Goal: Transaction & Acquisition: Download file/media

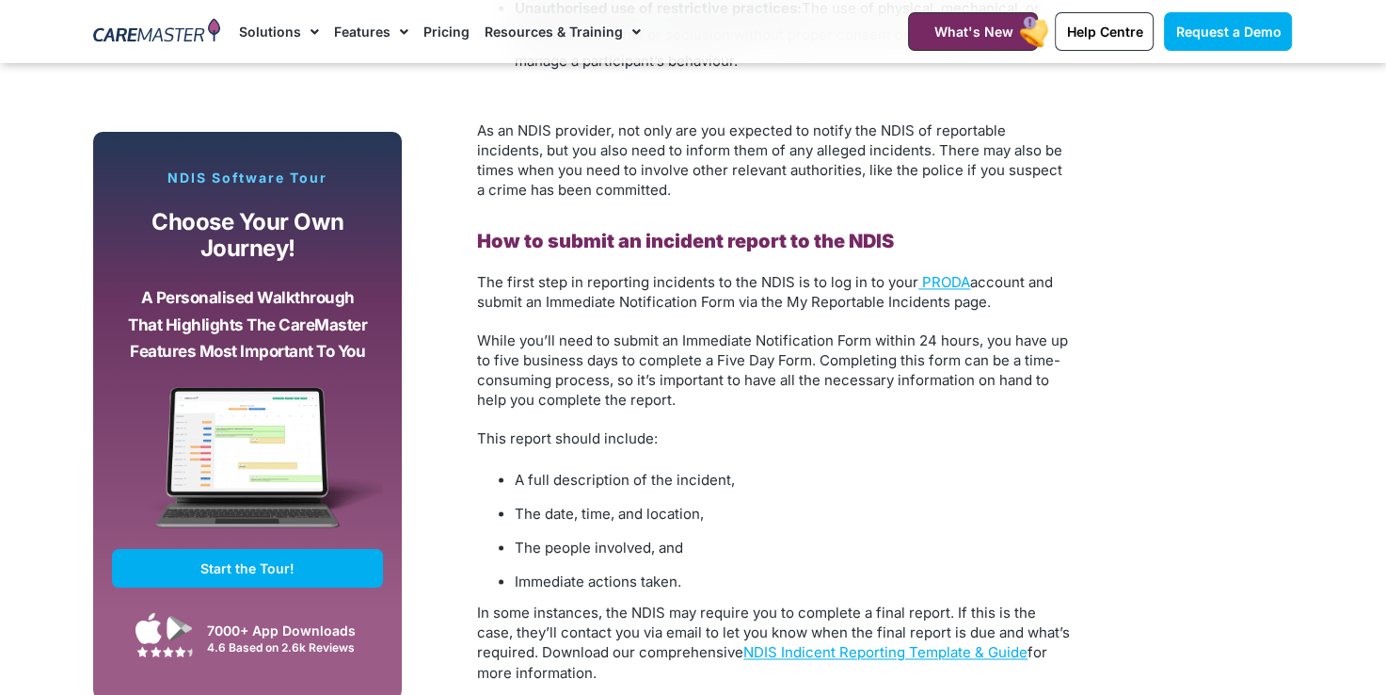
scroll to position [2824, 0]
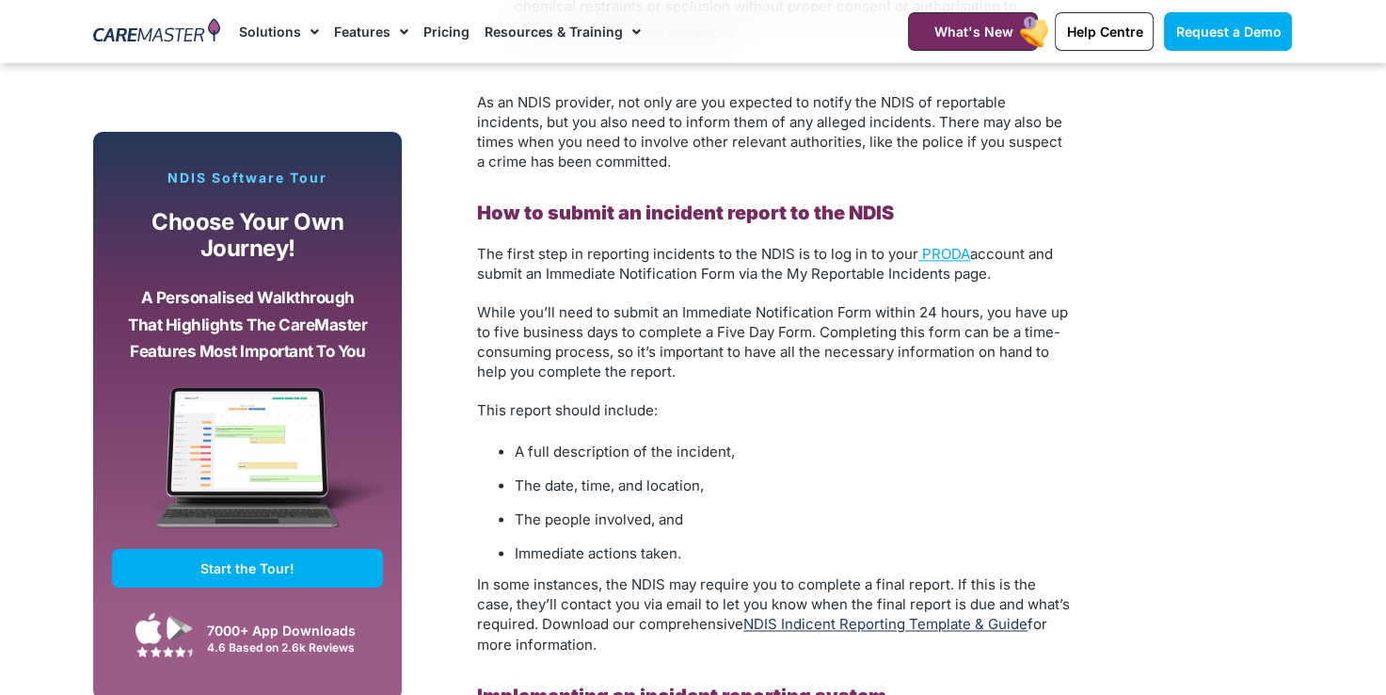
click at [956, 615] on link "NDIS Indicent Reporting Template & Guide" at bounding box center [886, 624] width 284 height 18
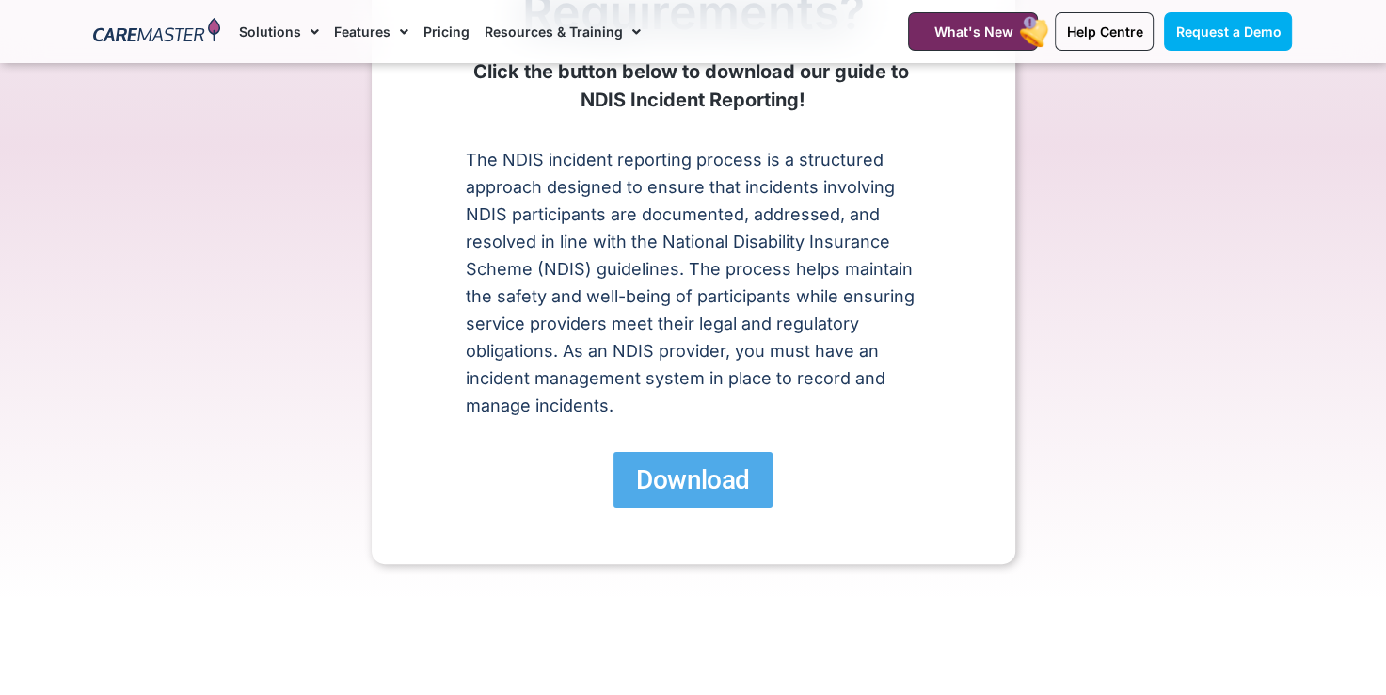
click at [738, 476] on span "Download" at bounding box center [692, 479] width 113 height 33
